Goal: Information Seeking & Learning: Learn about a topic

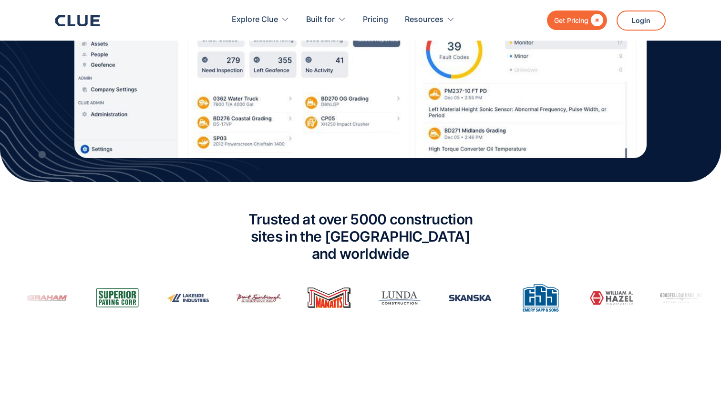
scroll to position [393, 0]
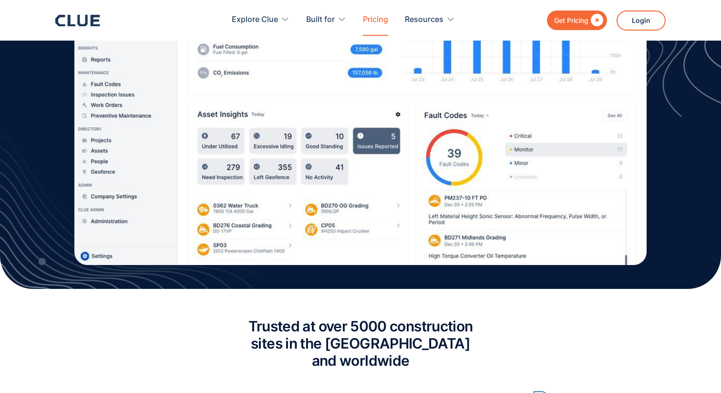
click at [372, 20] on link "Pricing" at bounding box center [375, 20] width 25 height 30
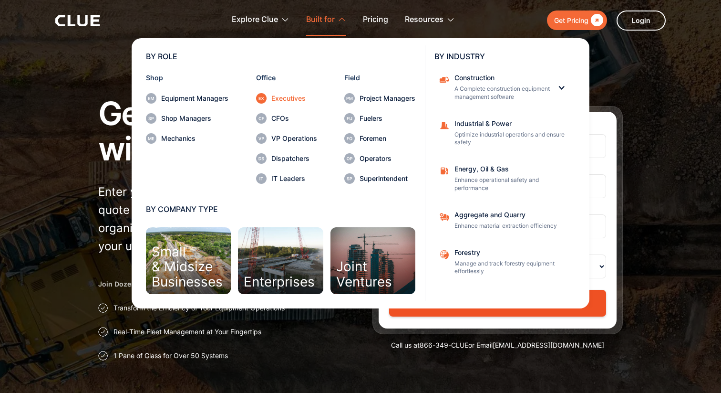
click at [284, 100] on div "Executives" at bounding box center [294, 98] width 46 height 7
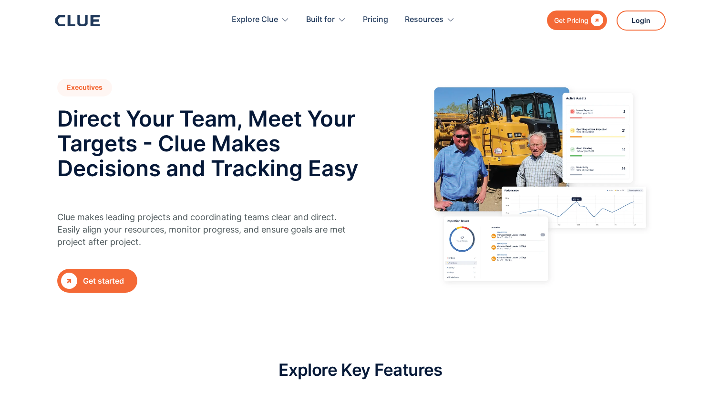
click at [83, 20] on icon at bounding box center [77, 20] width 45 height 11
